Goal: Check status

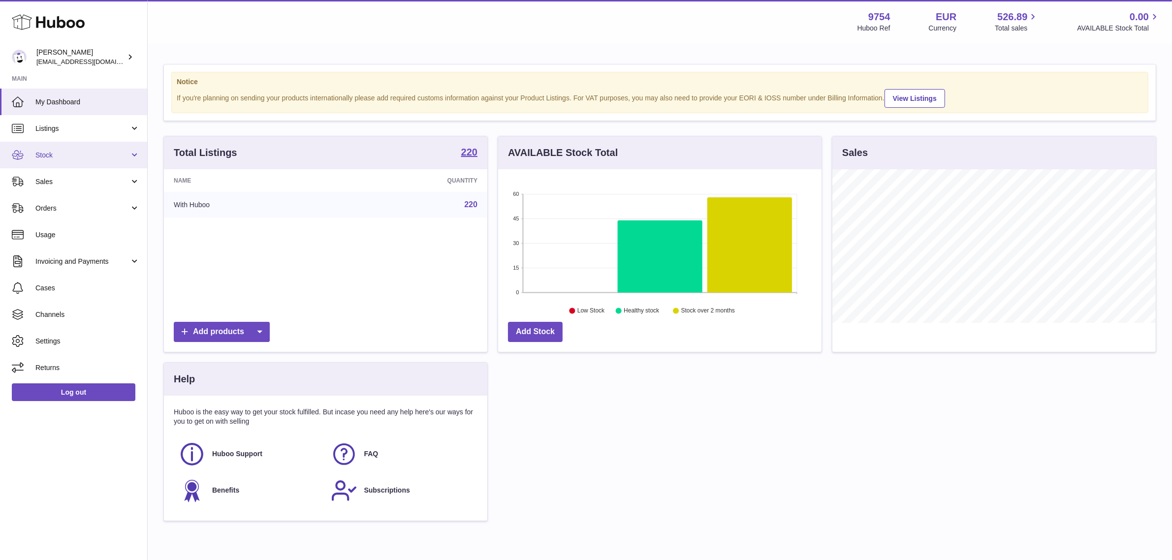
scroll to position [153, 323]
click at [97, 182] on span "Sales" at bounding box center [82, 181] width 94 height 9
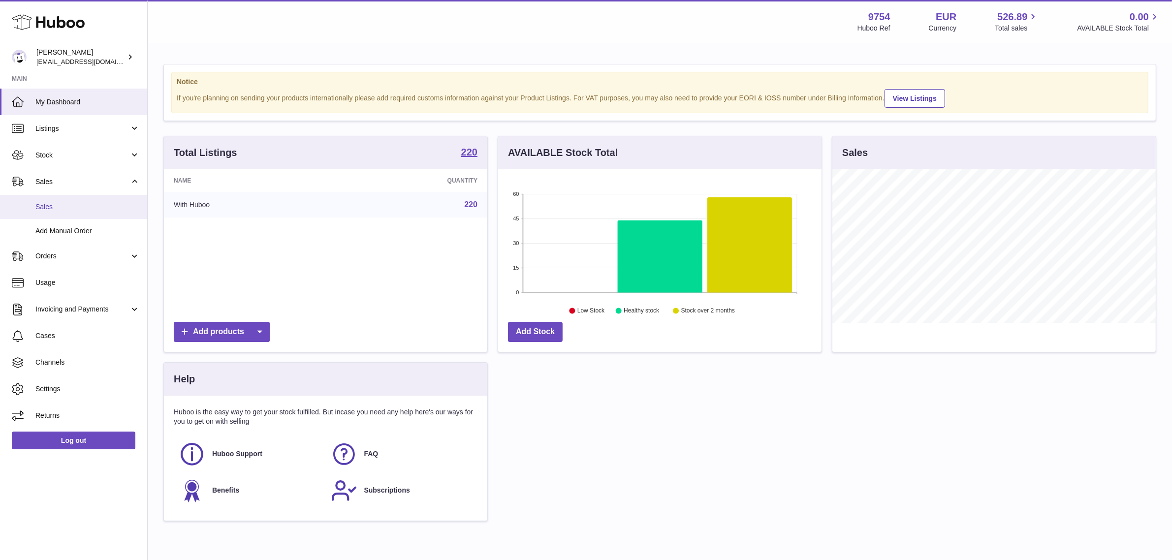
click at [78, 205] on span "Sales" at bounding box center [87, 206] width 104 height 9
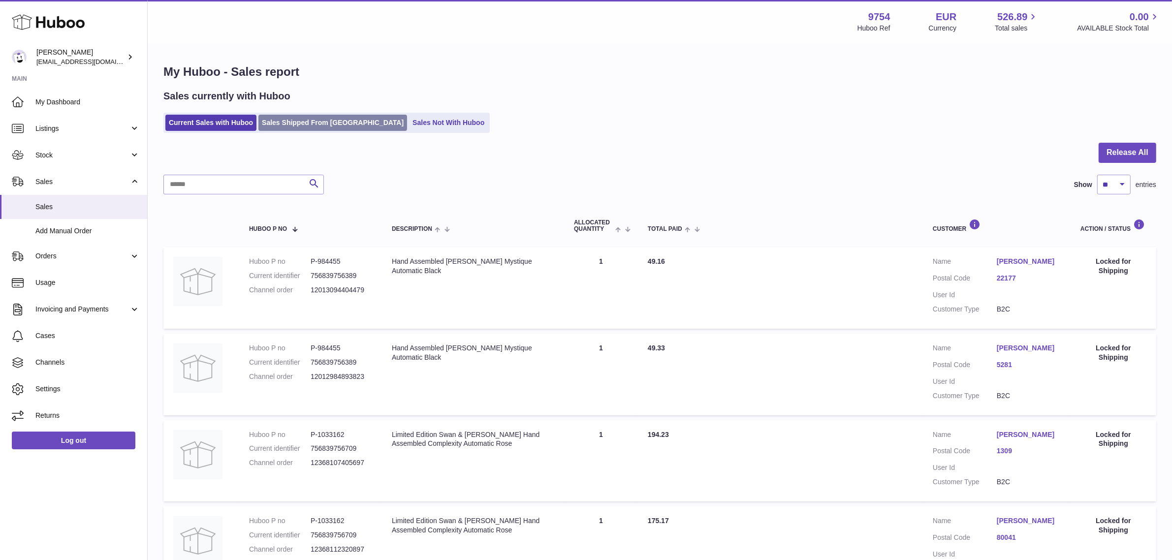
click at [325, 116] on link "Sales Shipped From [GEOGRAPHIC_DATA]" at bounding box center [332, 123] width 149 height 16
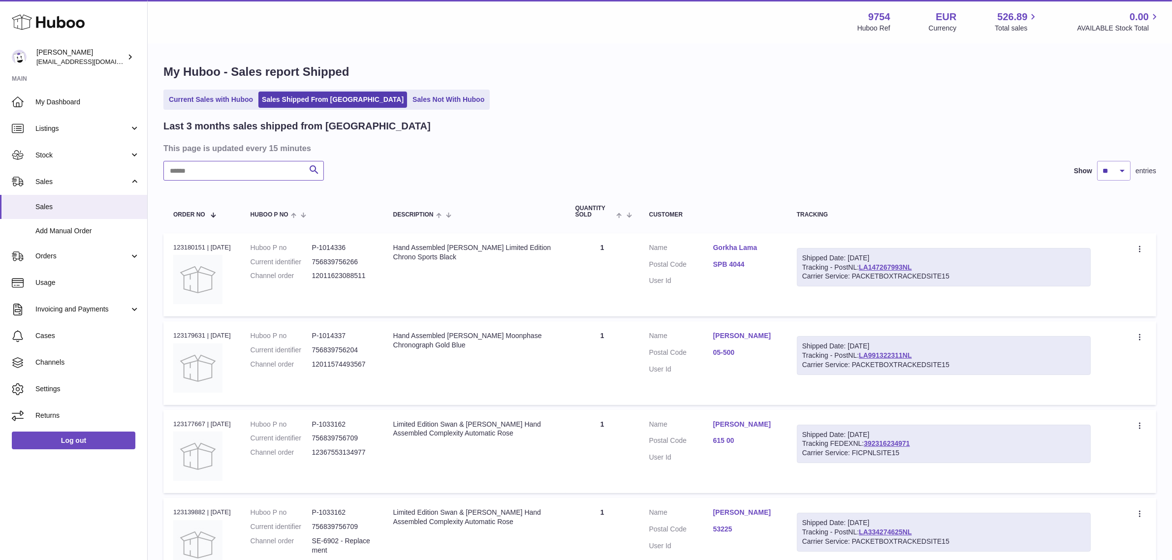
click at [190, 178] on input "text" at bounding box center [243, 171] width 160 height 20
paste input "**********"
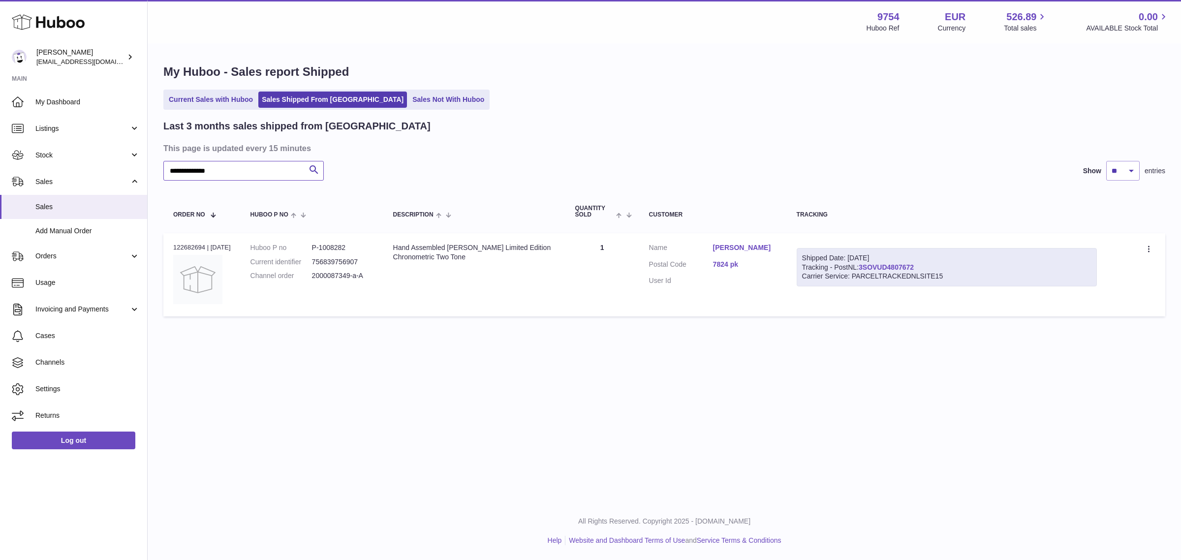
type input "**********"
click at [914, 264] on link "3SOVUD4807672" at bounding box center [886, 267] width 55 height 8
drag, startPoint x: 932, startPoint y: 270, endPoint x: 871, endPoint y: 270, distance: 61.0
click at [871, 270] on div "Shipped Date: [DATE] Tracking - PostNL: 3SOVUD4807672 Carrier Service: PARCELTR…" at bounding box center [947, 267] width 300 height 39
copy link "3SOVUD4807672"
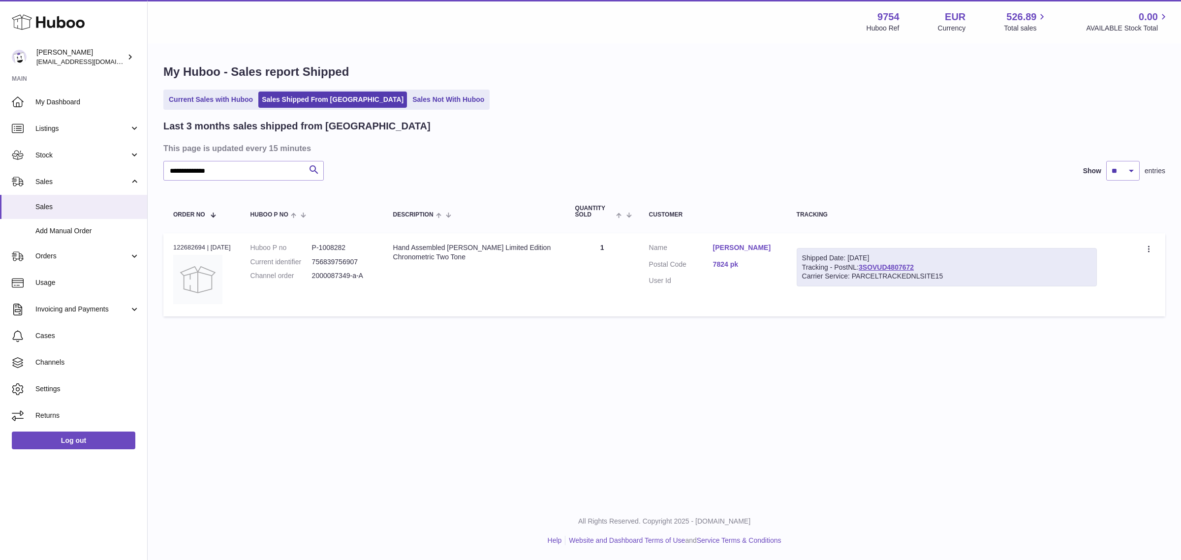
copy link "3SOVUD4807672"
